Goal: Task Accomplishment & Management: Complete application form

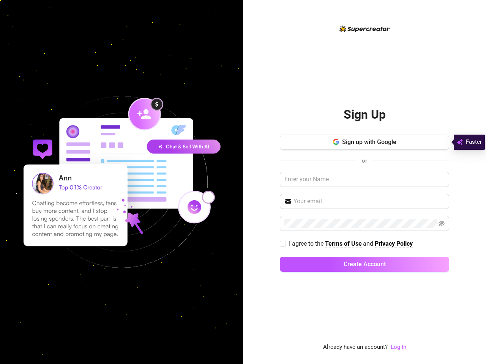
click at [243, 182] on div "Sign Up Sign up with Google or I agree to the Terms of Use and Privacy Policy C…" at bounding box center [364, 182] width 243 height 364
click at [364, 142] on span "Sign up with Google" at bounding box center [369, 142] width 54 height 7
click at [364, 202] on input "text" at bounding box center [368, 201] width 151 height 9
click at [442, 224] on icon "eye-invisible" at bounding box center [442, 223] width 6 height 5
click at [364, 265] on span "Create Account" at bounding box center [365, 264] width 42 height 7
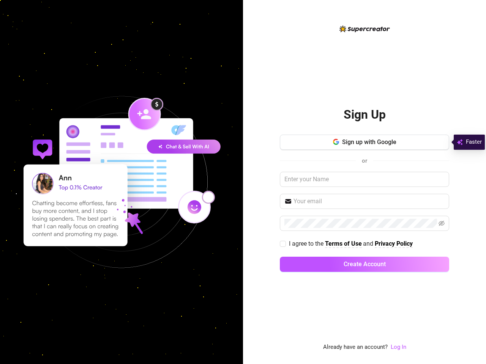
click at [243, 182] on div "Sign Up Sign up with Google or I agree to the Terms of Use and Privacy Policy C…" at bounding box center [364, 182] width 243 height 364
click at [364, 142] on span "Sign up with Google" at bounding box center [369, 142] width 54 height 7
click at [364, 202] on input "text" at bounding box center [368, 201] width 151 height 9
click at [442, 224] on icon "eye-invisible" at bounding box center [442, 223] width 6 height 5
click at [364, 265] on span "Create Account" at bounding box center [365, 264] width 42 height 7
